Goal: Check status: Check status

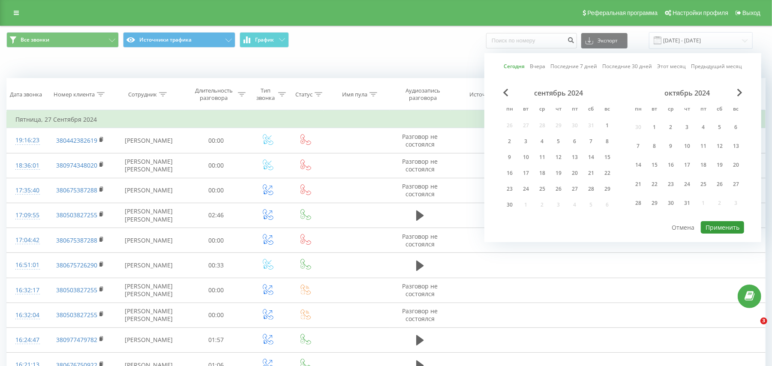
click at [711, 226] on button "Применить" at bounding box center [722, 227] width 43 height 12
type input "[DATE] - [DATE]"
